Goal: Information Seeking & Learning: Understand process/instructions

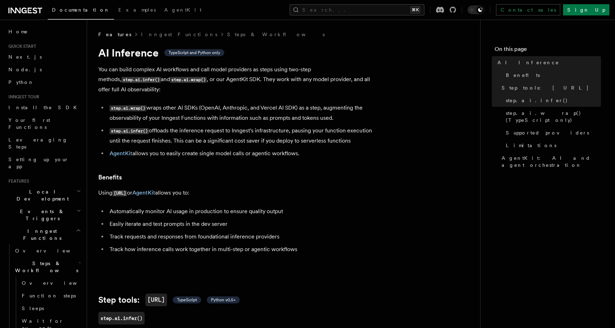
drag, startPoint x: 226, startPoint y: 101, endPoint x: 303, endPoint y: 144, distance: 87.4
click at [303, 144] on ul "step.ai.wrap() wraps other AI SDKs (OpenAI, Anthropic, and Vercel AI SDK) as a …" at bounding box center [238, 130] width 281 height 55
click at [316, 149] on li "AgentKit allows you to easily create single model calls or agentic workflows." at bounding box center [243, 154] width 272 height 10
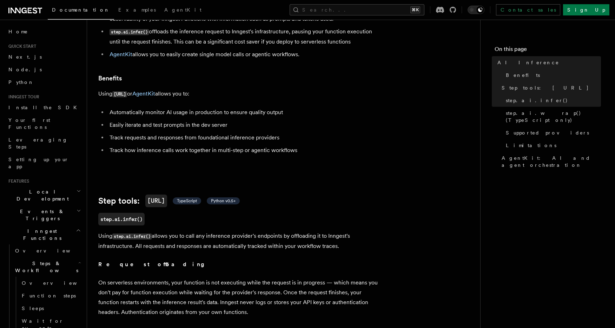
scroll to position [98, 0]
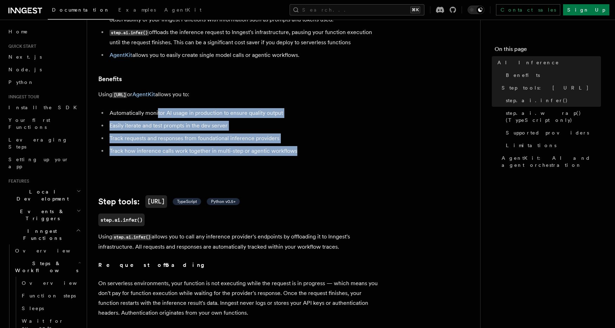
drag, startPoint x: 158, startPoint y: 100, endPoint x: 309, endPoint y: 147, distance: 157.6
click at [309, 147] on ul "Automatically monitor AI usage in production to ensure quality output Easily it…" at bounding box center [238, 132] width 281 height 48
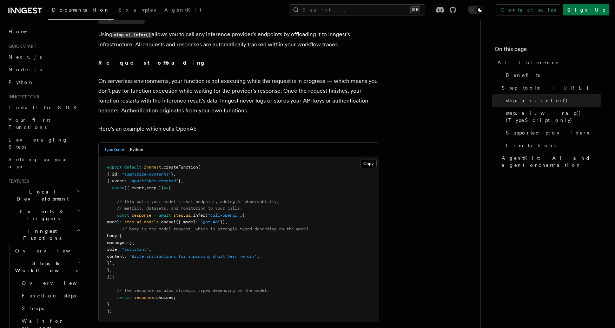
scroll to position [312, 0]
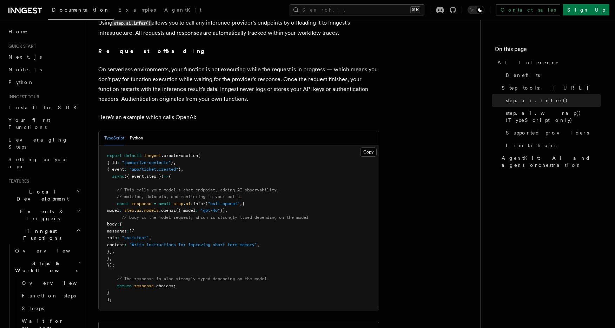
drag, startPoint x: 147, startPoint y: 233, endPoint x: 206, endPoint y: 236, distance: 59.0
click at [206, 236] on pre "export default inngest .createFunction ( { id : "summarize-contents" } , { even…" at bounding box center [239, 227] width 280 height 165
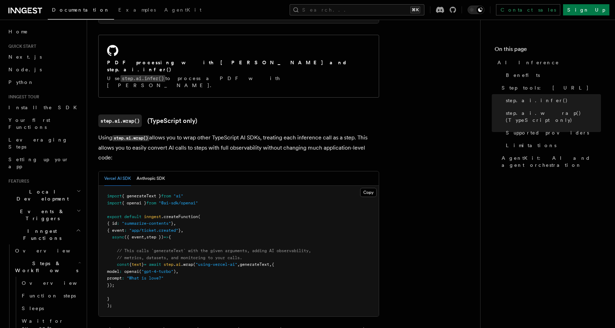
scroll to position [645, 0]
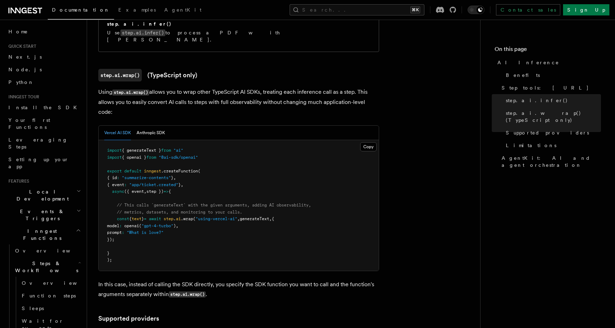
drag, startPoint x: 188, startPoint y: 69, endPoint x: 386, endPoint y: 79, distance: 198.6
drag, startPoint x: 169, startPoint y: 81, endPoint x: 385, endPoint y: 80, distance: 216.3
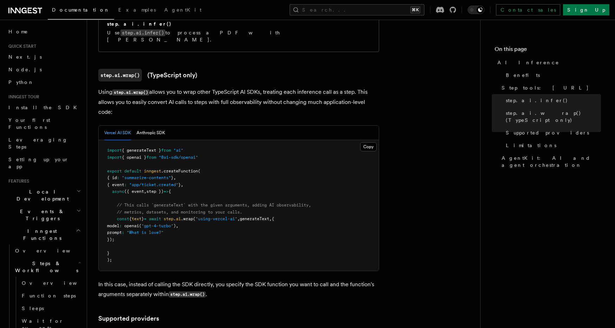
drag, startPoint x: 284, startPoint y: 77, endPoint x: 191, endPoint y: 69, distance: 93.7
click at [191, 87] on p "Using step.ai.wrap() allows you to wrap other TypeScript AI SDKs, treating each…" at bounding box center [238, 102] width 281 height 30
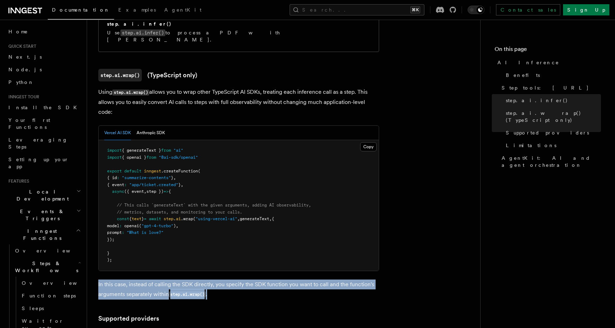
drag, startPoint x: 133, startPoint y: 246, endPoint x: 265, endPoint y: 264, distance: 133.6
click at [265, 280] on p "In this case, instead of calling the SDK directly, you specify the SDK function…" at bounding box center [238, 290] width 281 height 20
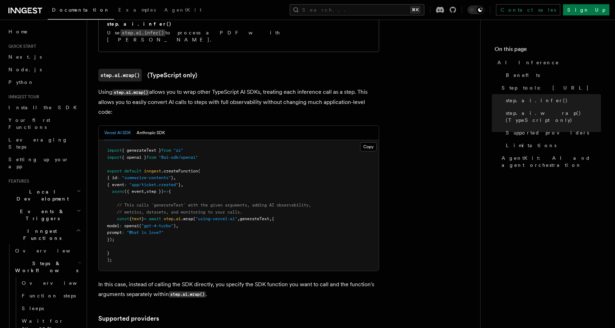
drag, startPoint x: 229, startPoint y: 255, endPoint x: 287, endPoint y: 261, distance: 58.2
click at [287, 280] on p "In this case, instead of calling the SDK directly, you specify the SDK function…" at bounding box center [238, 290] width 281 height 20
click at [139, 126] on button "Anthropic SDK" at bounding box center [151, 133] width 28 height 14
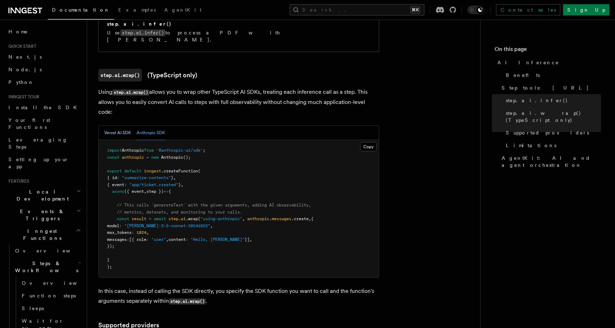
click at [128, 126] on button "Vercel AI SDK" at bounding box center [117, 133] width 27 height 14
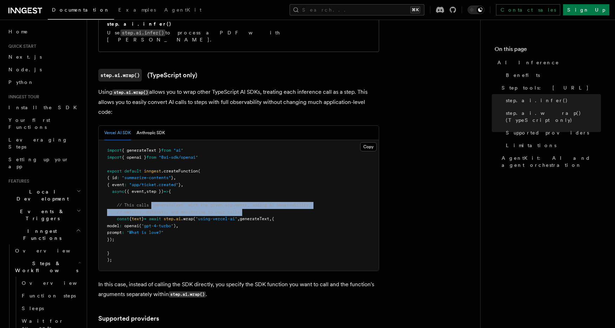
drag, startPoint x: 151, startPoint y: 171, endPoint x: 250, endPoint y: 179, distance: 98.7
click at [250, 179] on pre "import { generateText } from "ai" import { openai } from "@ai-sdk/openai" expor…" at bounding box center [239, 205] width 280 height 131
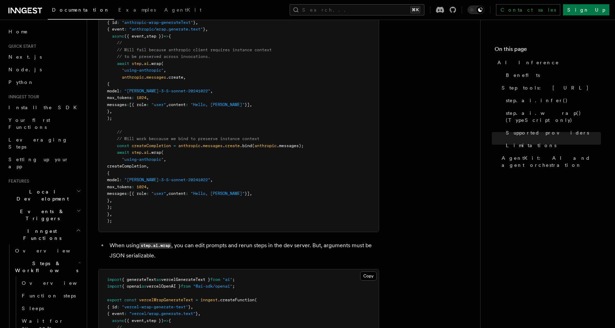
scroll to position [1195, 0]
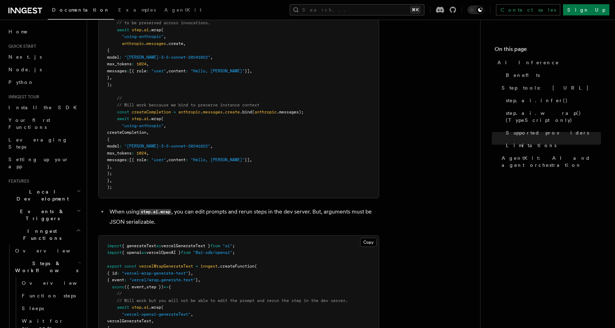
drag, startPoint x: 235, startPoint y: 191, endPoint x: 313, endPoint y: 193, distance: 78.0
click at [313, 207] on li "When using step.ai.wrap , you can edit prompts and rerun steps in the dev serve…" at bounding box center [243, 217] width 272 height 20
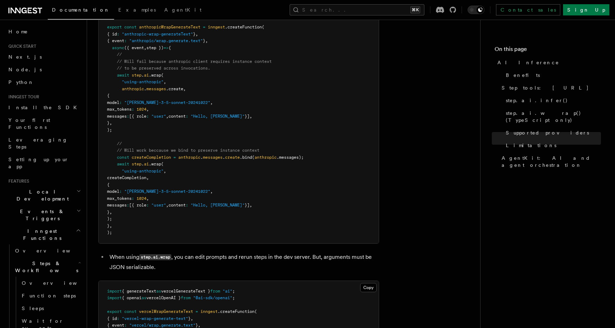
scroll to position [1278, 0]
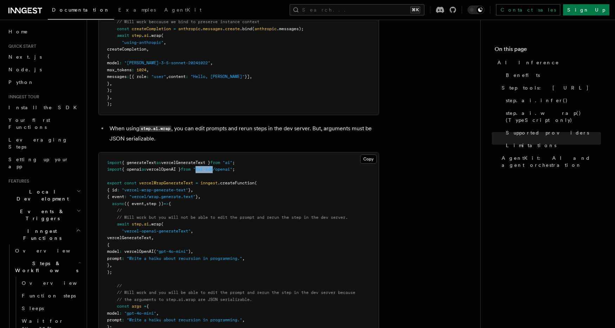
drag, startPoint x: 209, startPoint y: 139, endPoint x: 225, endPoint y: 140, distance: 16.6
click at [225, 167] on span ""@ai-sdk/openai"" at bounding box center [212, 169] width 39 height 5
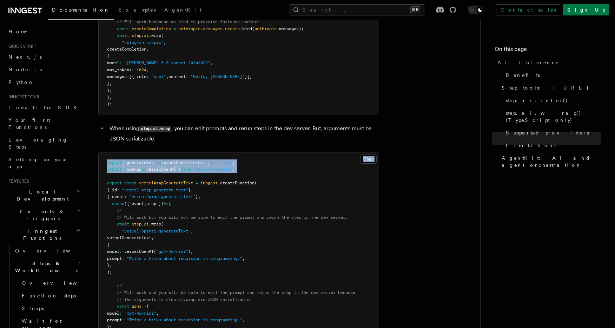
drag, startPoint x: 160, startPoint y: 111, endPoint x: 224, endPoint y: 150, distance: 74.7
click at [220, 160] on span "from" at bounding box center [215, 162] width 10 height 5
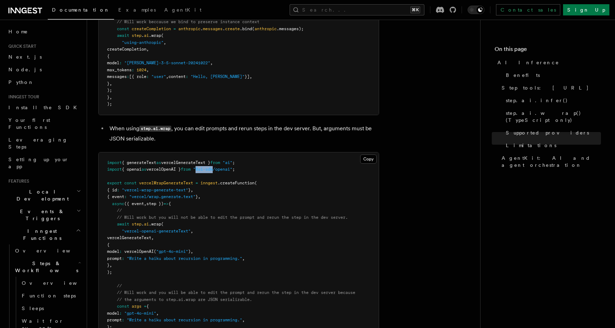
drag, startPoint x: 209, startPoint y: 140, endPoint x: 226, endPoint y: 140, distance: 16.5
click at [226, 167] on span ""@ai-sdk/openai"" at bounding box center [212, 169] width 39 height 5
copy span "@ai-sdk"
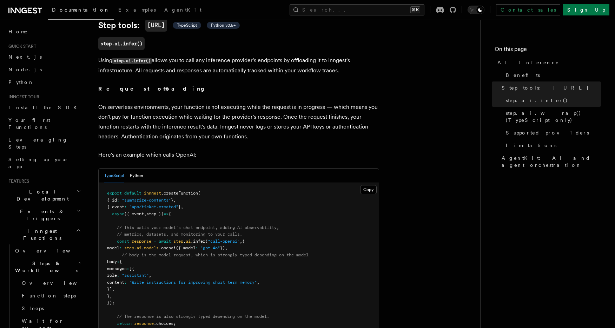
scroll to position [291, 0]
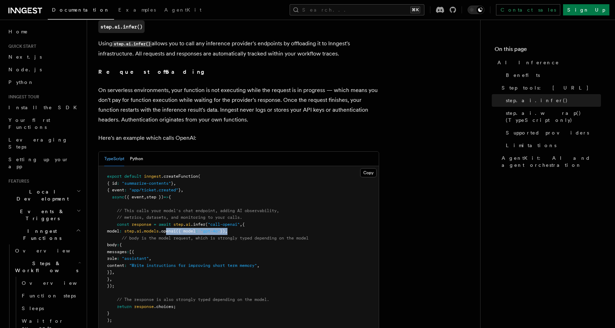
drag, startPoint x: 250, startPoint y: 223, endPoint x: 184, endPoint y: 225, distance: 66.0
click at [184, 225] on pre "export default inngest .createFunction ( { id : "summarize-contents" } , { even…" at bounding box center [239, 248] width 280 height 165
click at [205, 222] on span ".infer" at bounding box center [198, 224] width 15 height 5
drag, startPoint x: 250, startPoint y: 216, endPoint x: 166, endPoint y: 277, distance: 103.5
click at [166, 277] on pre "export default inngest .createFunction ( { id : "summarize-contents" } , { even…" at bounding box center [239, 248] width 280 height 165
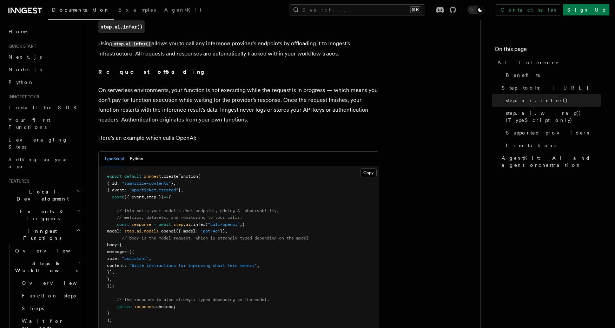
copy code "{ model : step . ai . models .openai ({ model : "gpt-4o" }) , // body is the mo…"
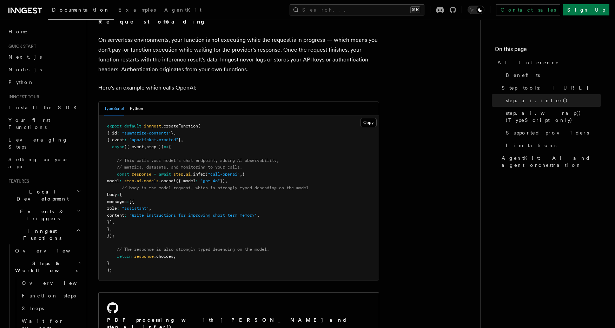
scroll to position [340, 0]
copy code "{ model : step . ai . models .openai ({ model : "gpt-4o" }) , // body is the mo…"
click at [265, 199] on pre "export default inngest .createFunction ( { id : "summarize-contents" } , { even…" at bounding box center [239, 199] width 280 height 165
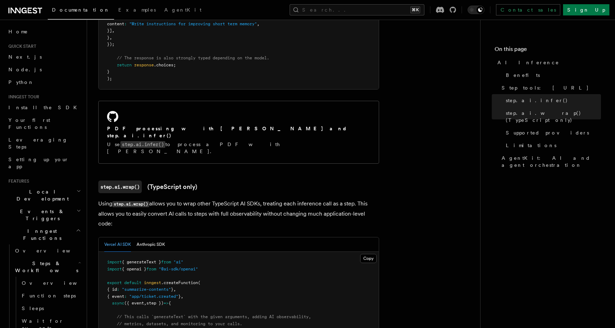
scroll to position [573, 0]
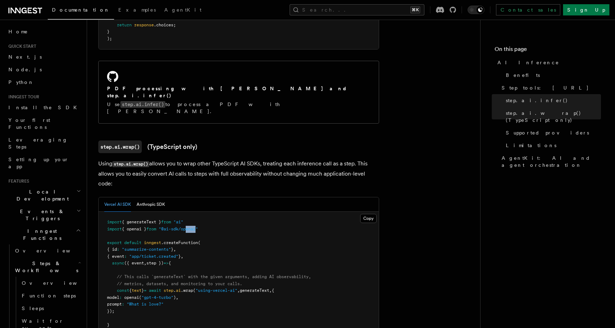
drag, startPoint x: 204, startPoint y: 198, endPoint x: 193, endPoint y: 198, distance: 11.2
click at [193, 226] on span ""@ai-sdk/openai"" at bounding box center [178, 228] width 39 height 5
click at [218, 212] on pre "import { generateText } from "ai" import { openai } from "@ai-sdk/openai" expor…" at bounding box center [239, 277] width 280 height 131
drag, startPoint x: 220, startPoint y: 197, endPoint x: 102, endPoint y: 198, distance: 117.6
click at [102, 212] on pre "import { generateText } from "ai" import { openai } from "@ai-sdk/openai" expor…" at bounding box center [239, 277] width 280 height 131
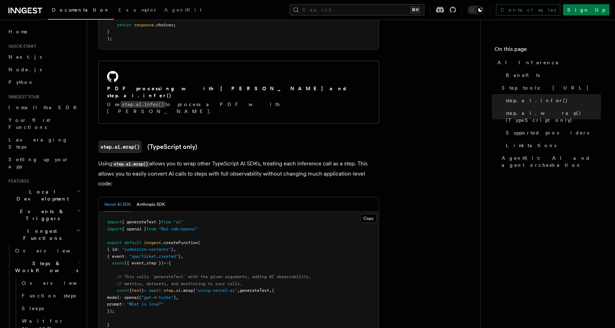
click at [209, 212] on pre "import { generateText } from "ai" import { openai } from "@ai-sdk/openai" expor…" at bounding box center [239, 277] width 280 height 131
drag, startPoint x: 210, startPoint y: 191, endPoint x: 107, endPoint y: 192, distance: 102.5
click at [107, 212] on pre "import { generateText } from "ai" import { openai } from "@ai-sdk/openai" expor…" at bounding box center [239, 277] width 280 height 131
drag, startPoint x: 210, startPoint y: 196, endPoint x: 96, endPoint y: 191, distance: 114.6
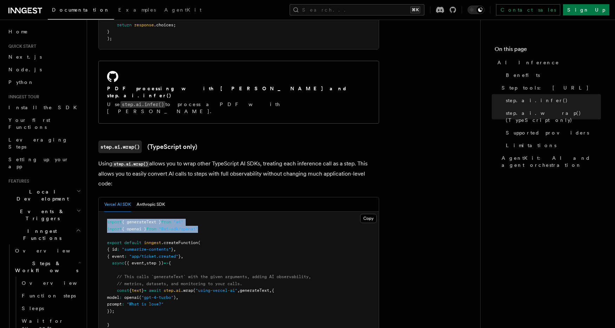
copy code "import { generateText } from "ai" import { openai } from "@ai-sdk/openai""
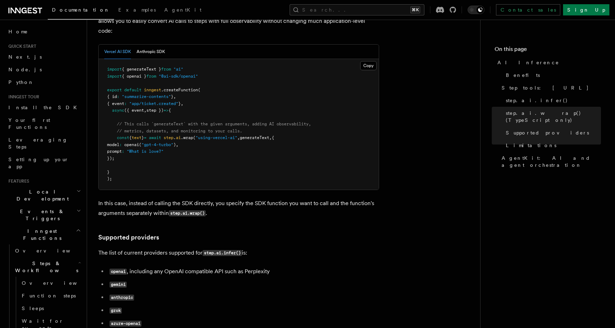
scroll to position [639, 0]
